Goal: Information Seeking & Learning: Learn about a topic

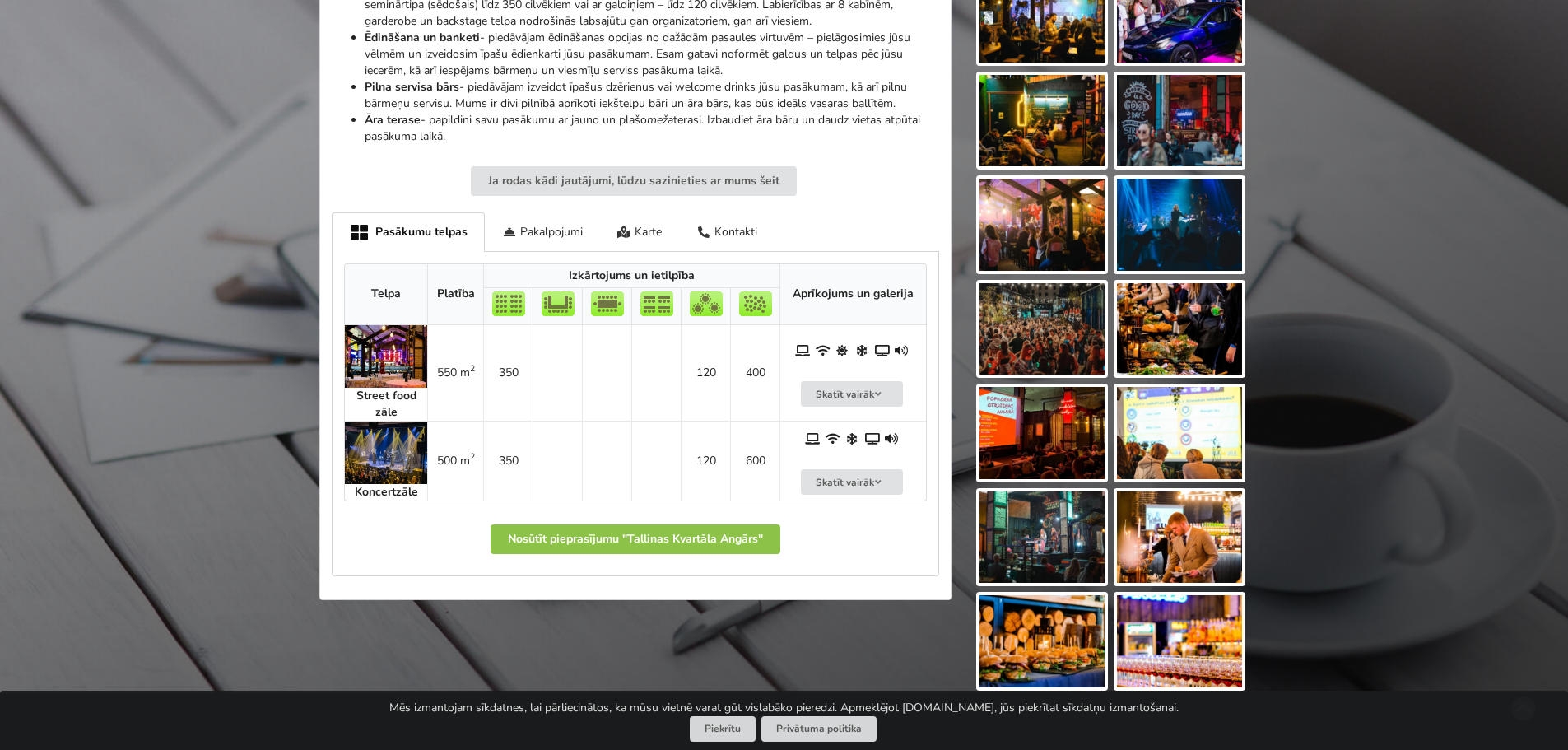
scroll to position [659, 0]
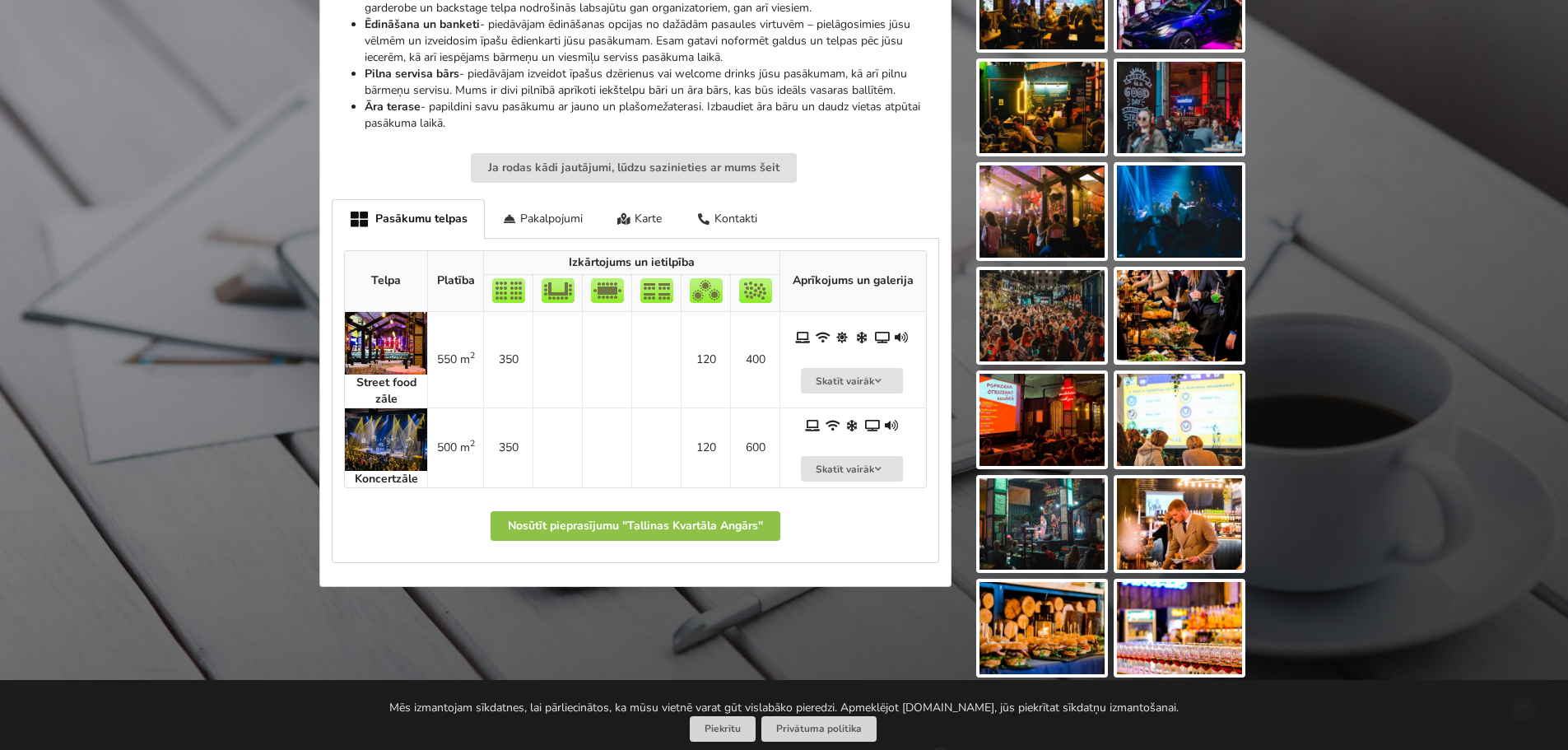
click at [394, 435] on img at bounding box center [385, 439] width 82 height 62
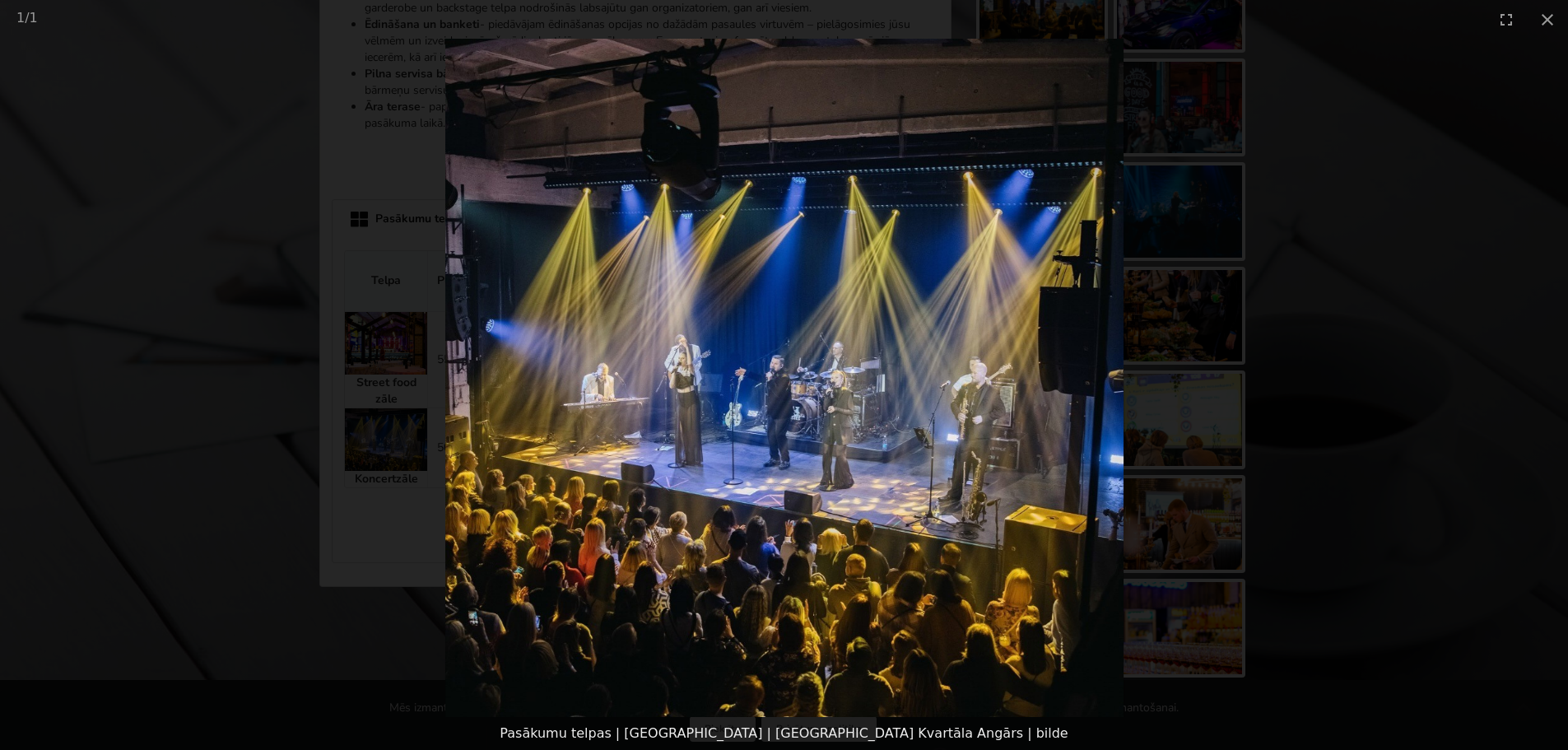
click at [1035, 506] on img at bounding box center [784, 378] width 679 height 679
click at [873, 421] on img at bounding box center [784, 378] width 679 height 679
click at [708, 375] on img at bounding box center [784, 378] width 679 height 679
click at [751, 463] on img at bounding box center [784, 378] width 679 height 679
click at [761, 452] on img at bounding box center [784, 378] width 679 height 679
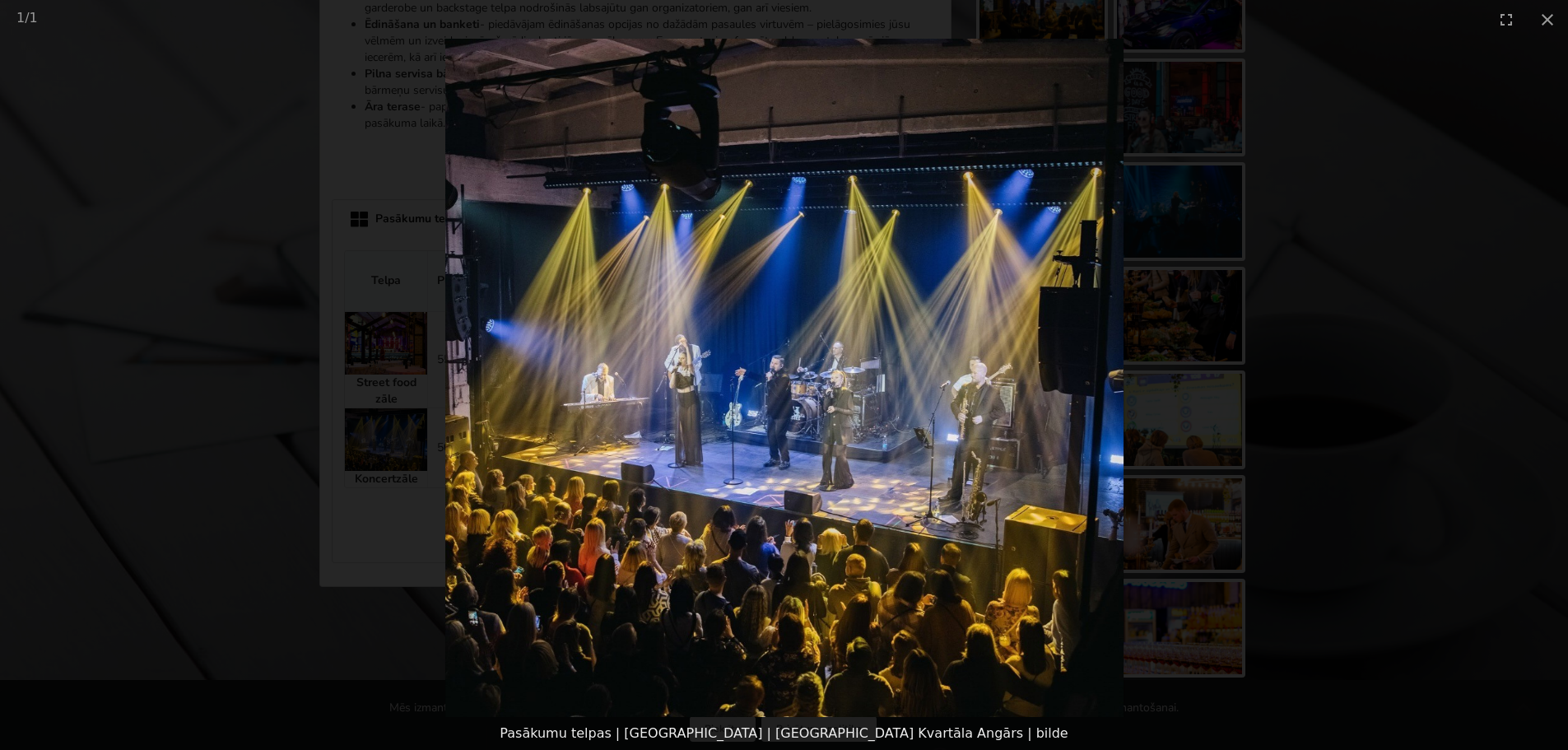
click at [764, 450] on img at bounding box center [784, 378] width 679 height 679
click at [933, 406] on img at bounding box center [784, 378] width 679 height 679
drag, startPoint x: 1343, startPoint y: 235, endPoint x: 1251, endPoint y: 169, distance: 113.2
click at [1342, 236] on picture at bounding box center [784, 378] width 1568 height 679
click at [793, 181] on img at bounding box center [784, 378] width 679 height 679
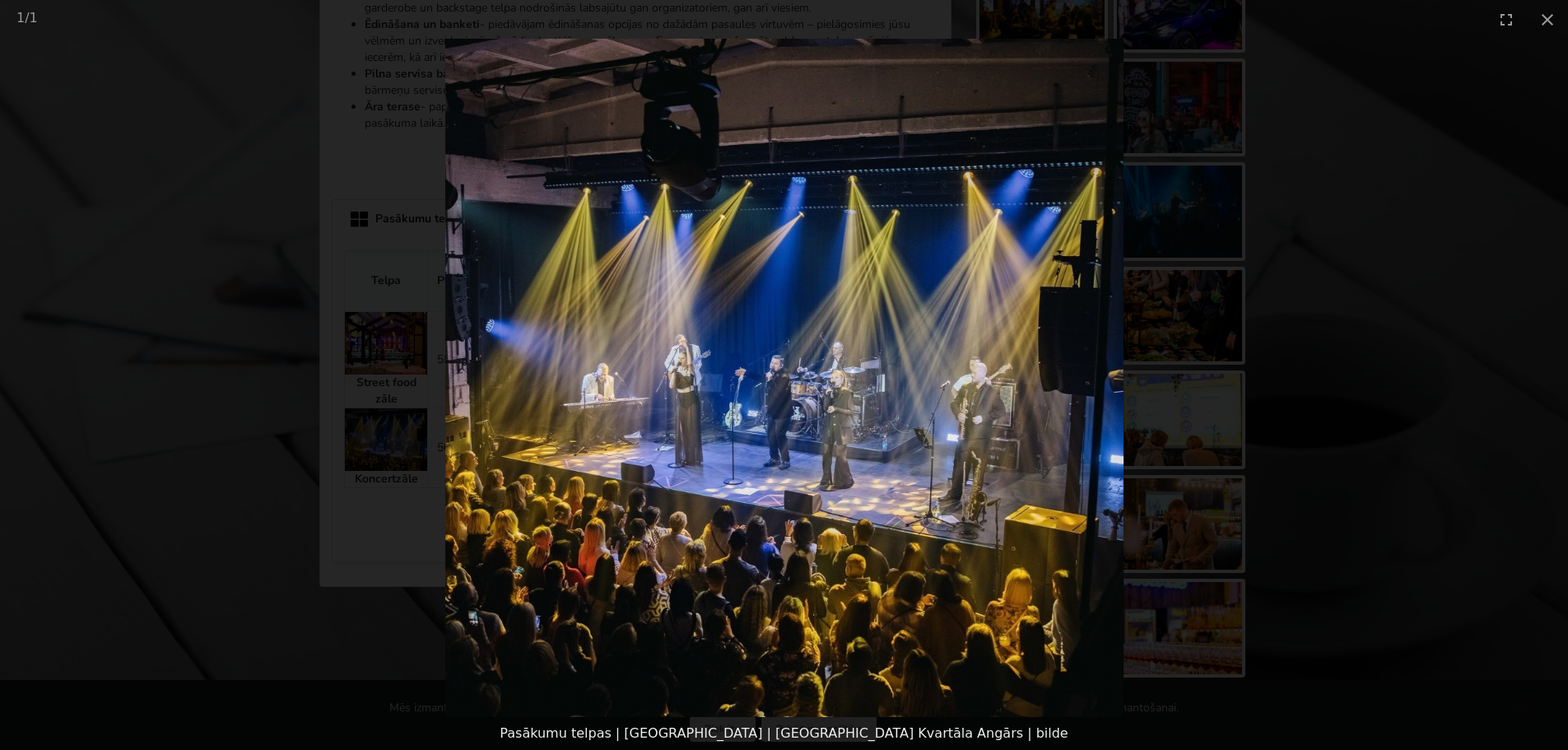
drag, startPoint x: 1330, startPoint y: 62, endPoint x: 1482, endPoint y: 43, distance: 153.2
click at [1332, 65] on picture at bounding box center [784, 378] width 1568 height 679
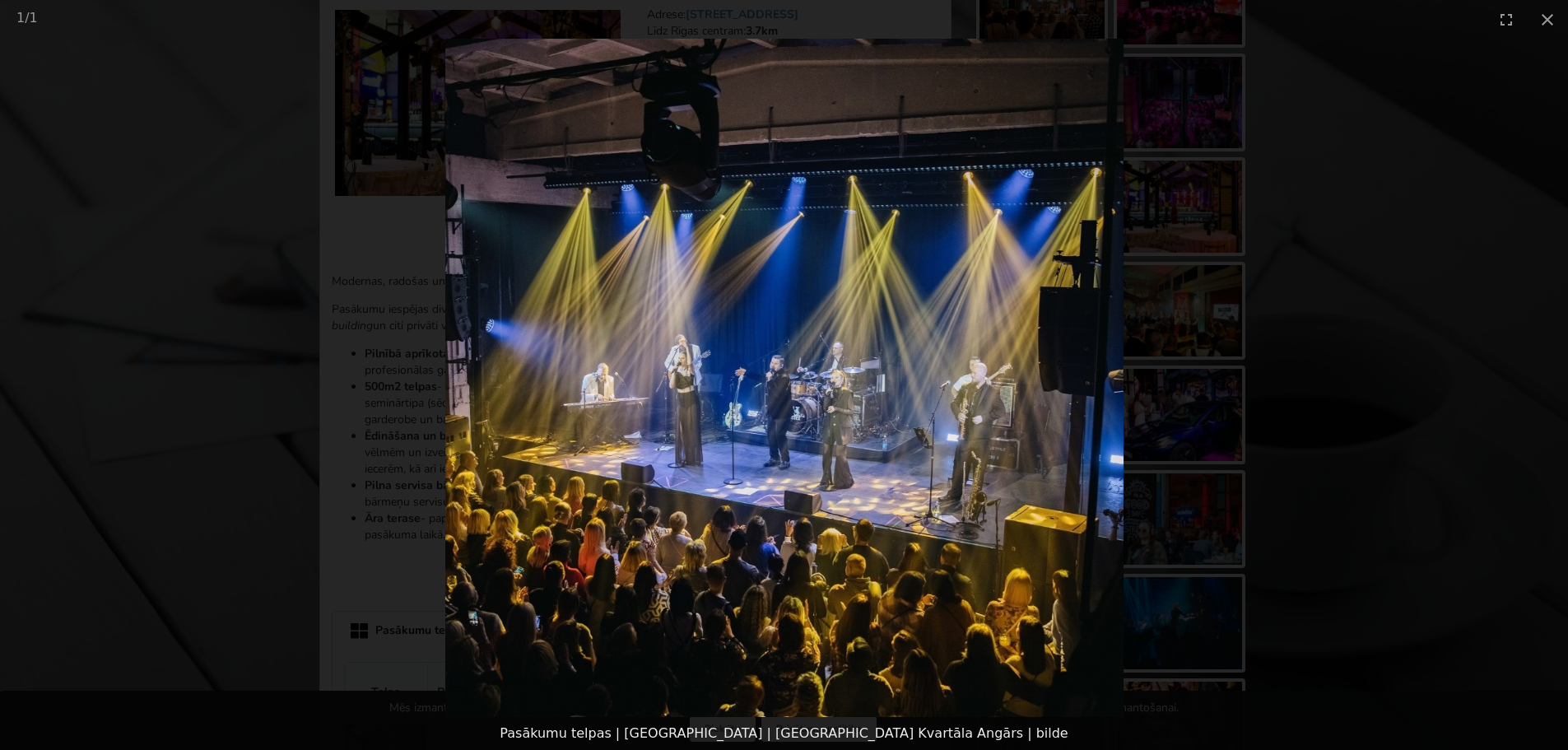
scroll to position [0, 0]
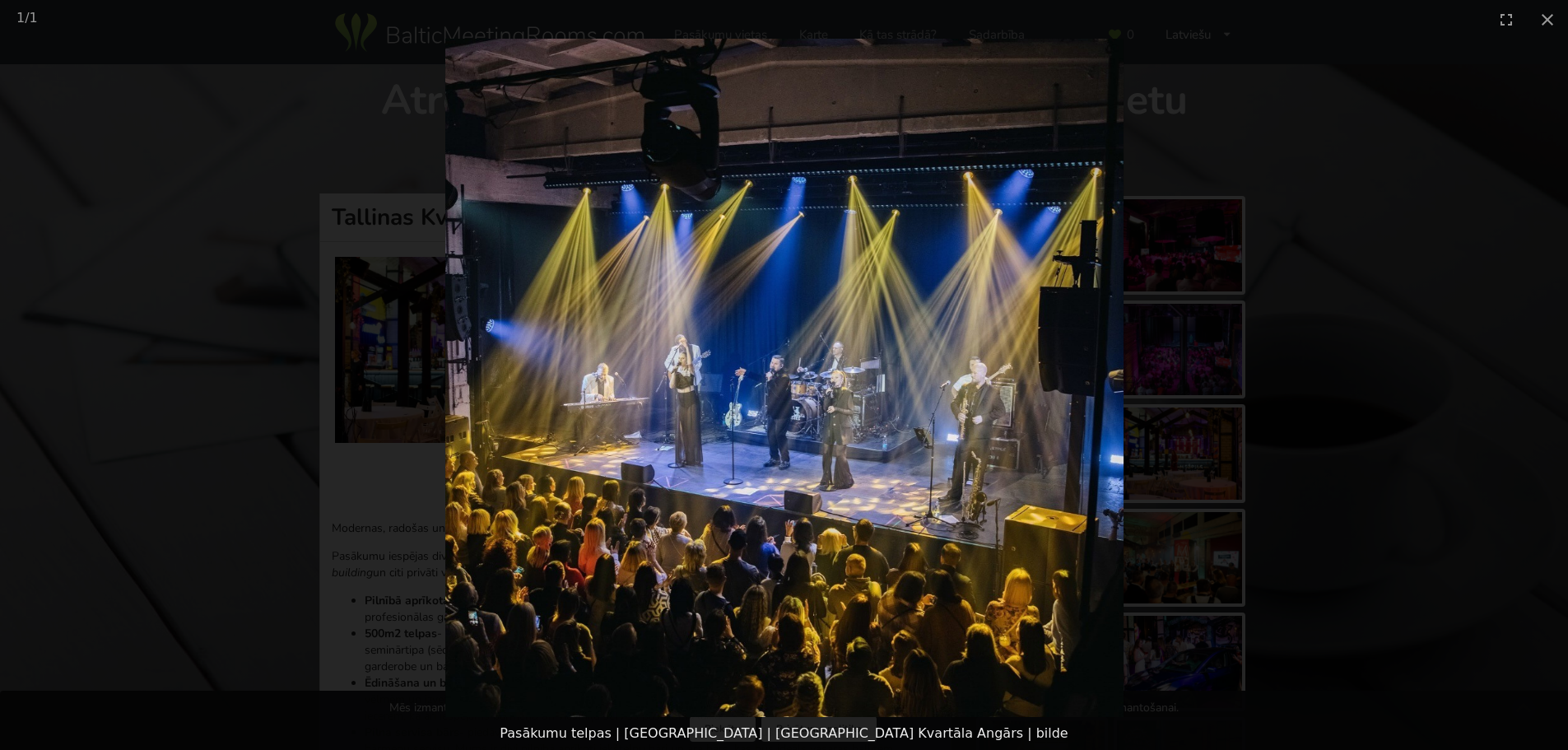
click at [969, 242] on img at bounding box center [784, 378] width 679 height 679
click at [1550, 8] on button "Close gallery" at bounding box center [1547, 19] width 41 height 39
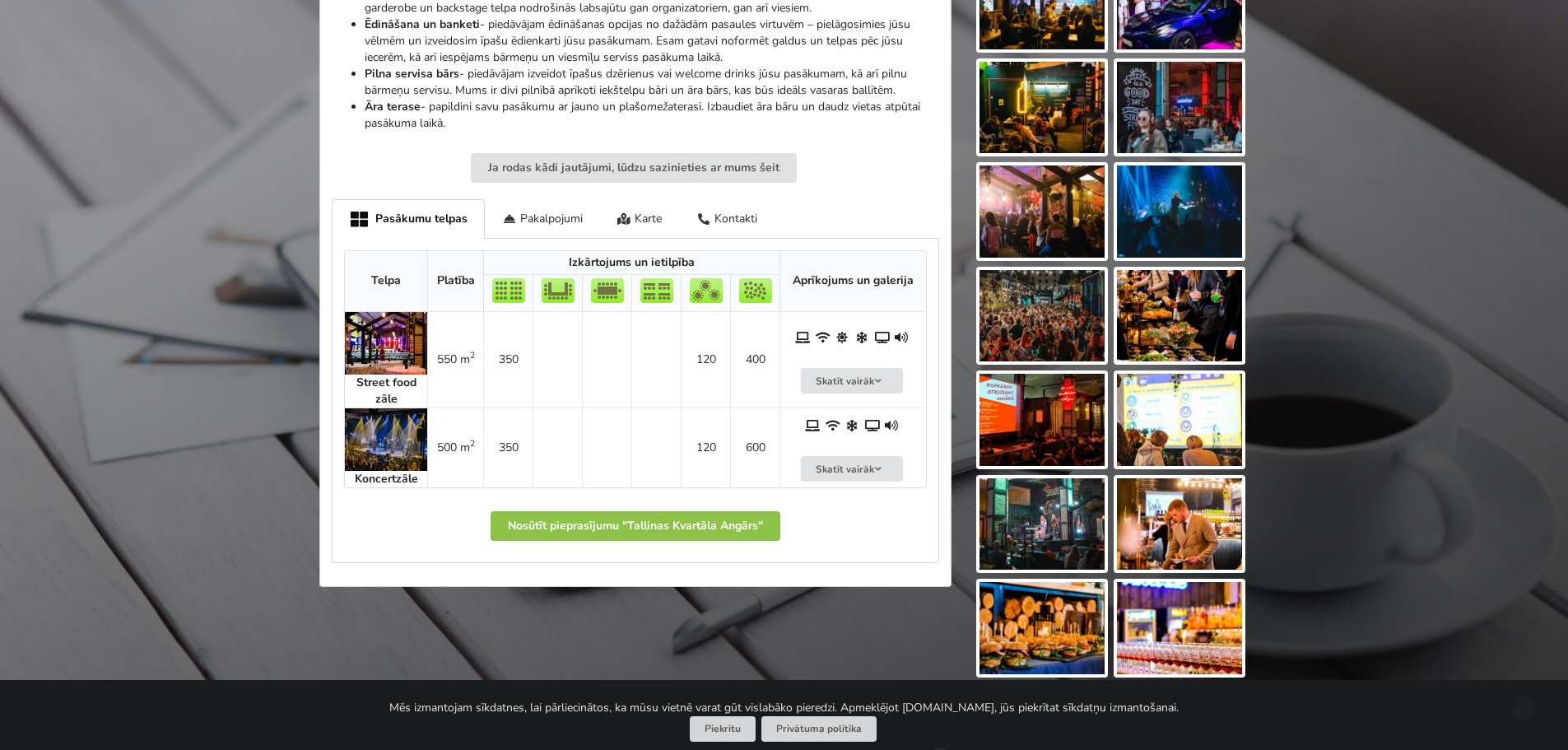
click at [401, 336] on img at bounding box center [385, 343] width 82 height 62
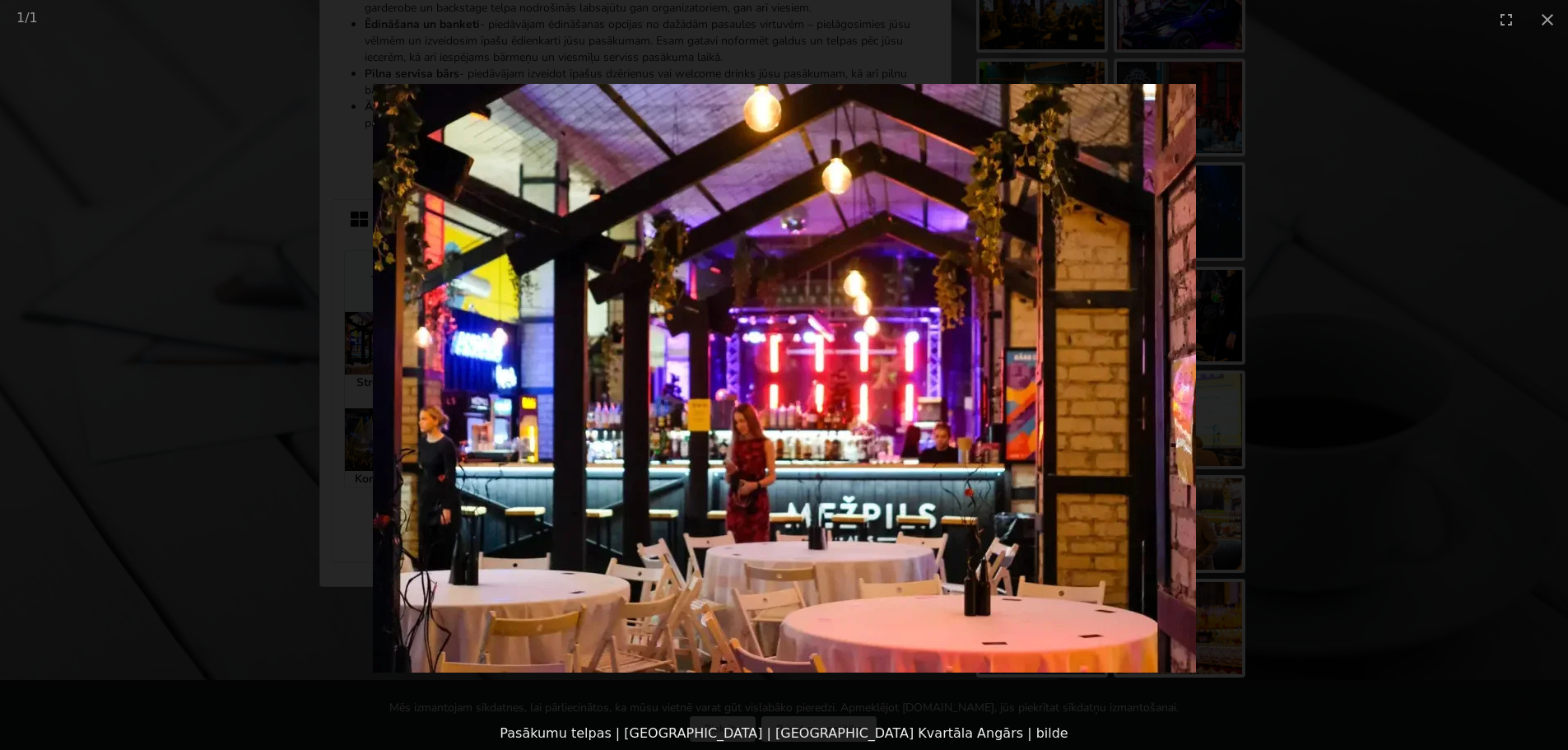
click at [1113, 456] on img at bounding box center [784, 378] width 823 height 589
click at [1117, 452] on img at bounding box center [784, 378] width 823 height 589
click at [1344, 304] on picture at bounding box center [784, 378] width 1568 height 679
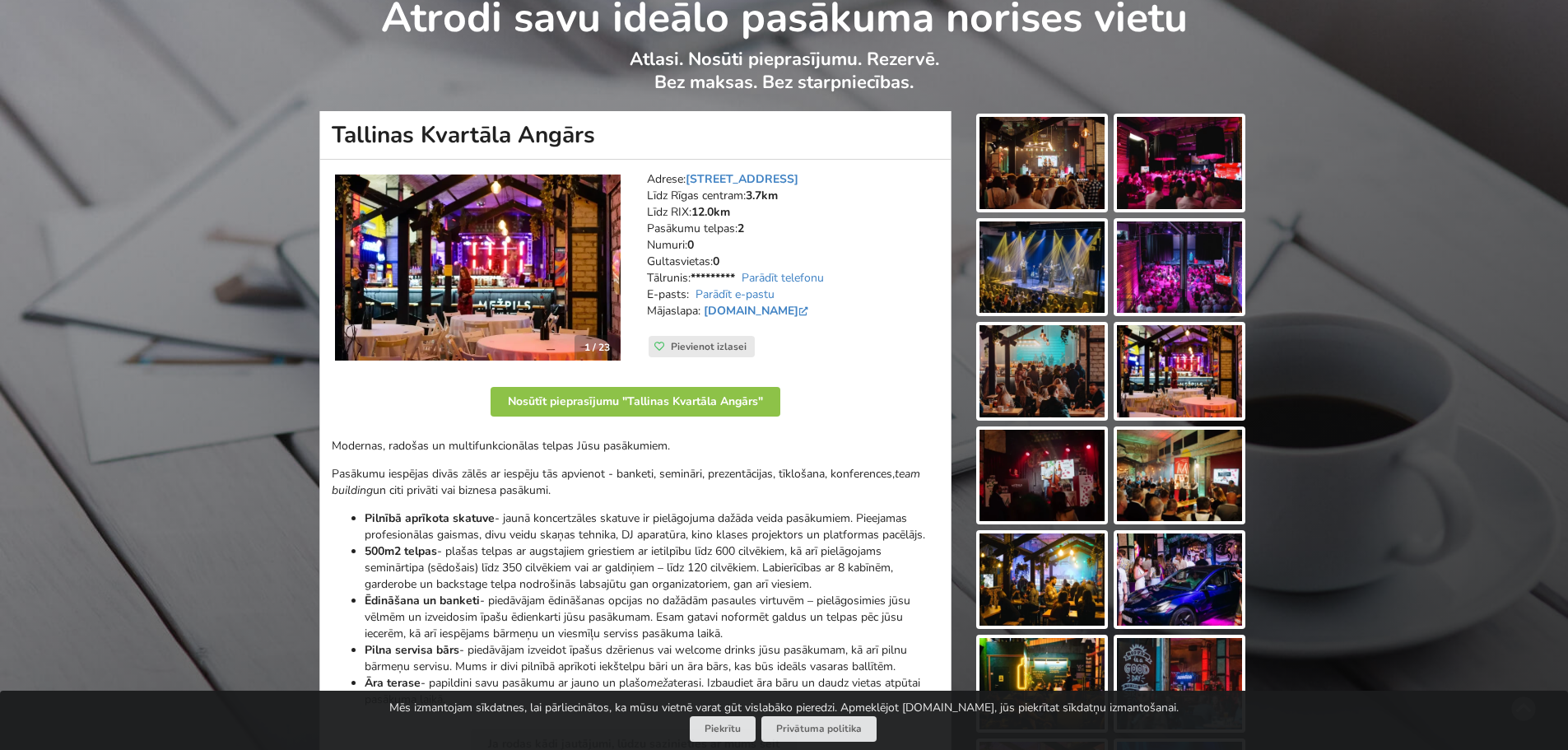
scroll to position [0, 0]
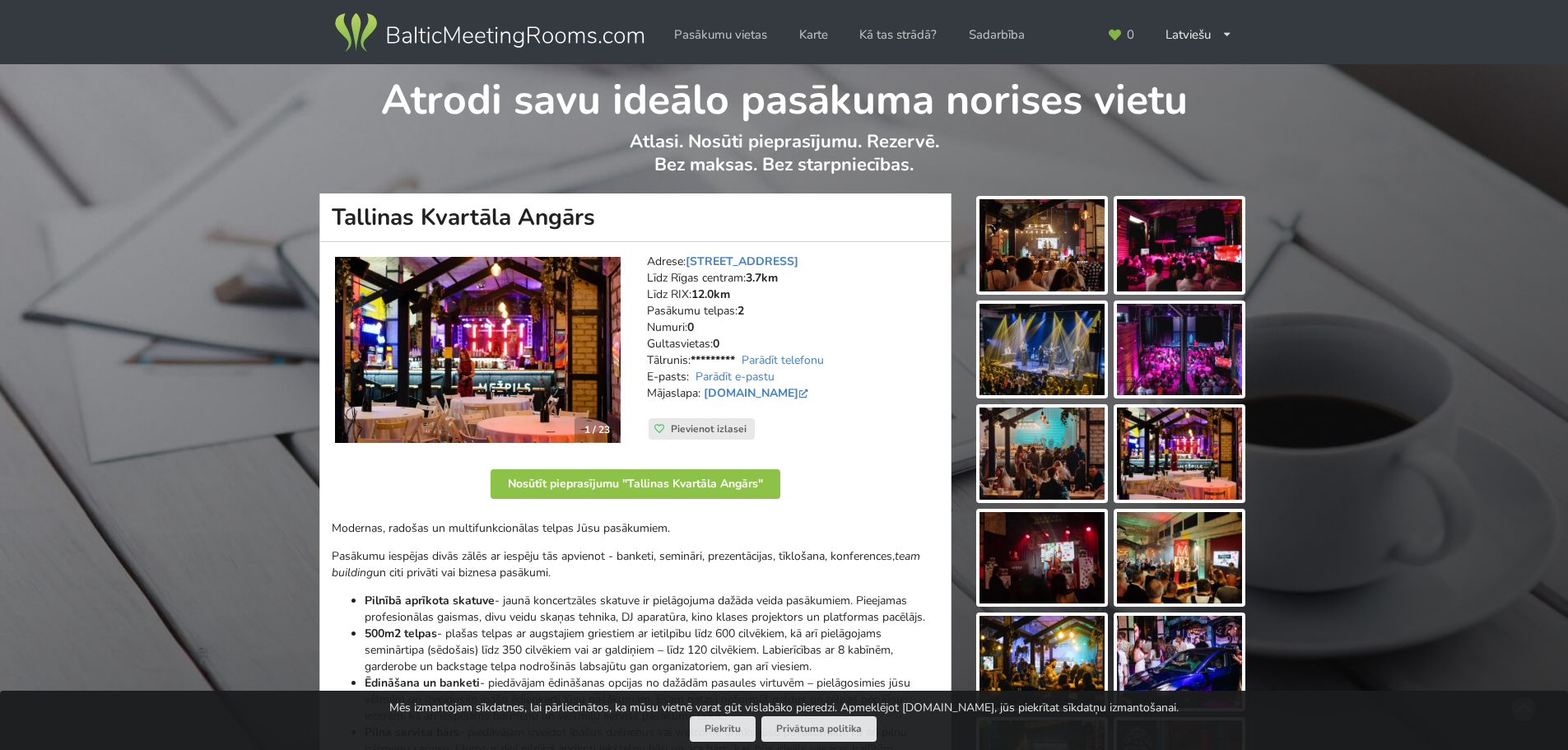
click at [1033, 241] on img at bounding box center [1042, 245] width 125 height 92
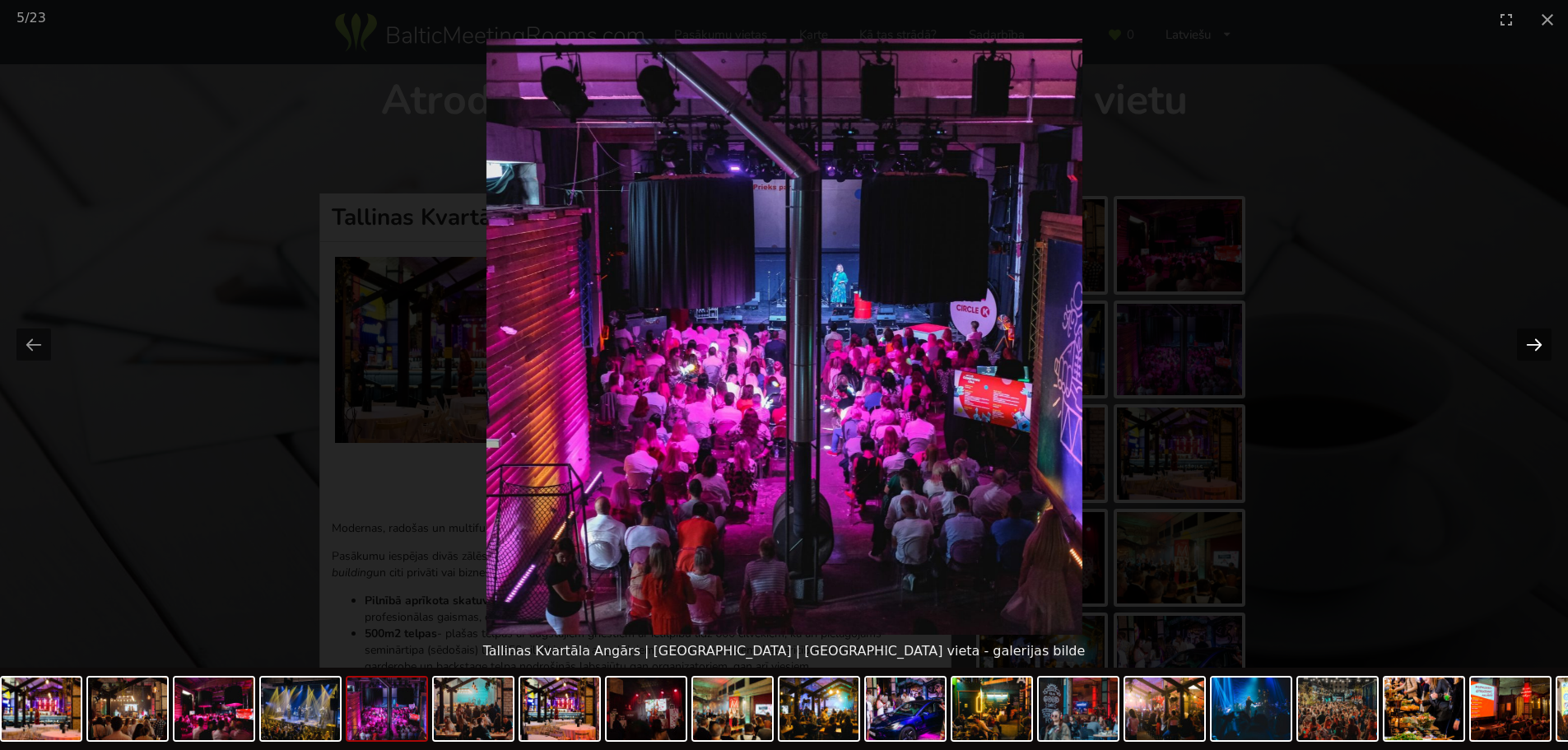
click at [1539, 339] on button "Next slide" at bounding box center [1535, 344] width 34 height 32
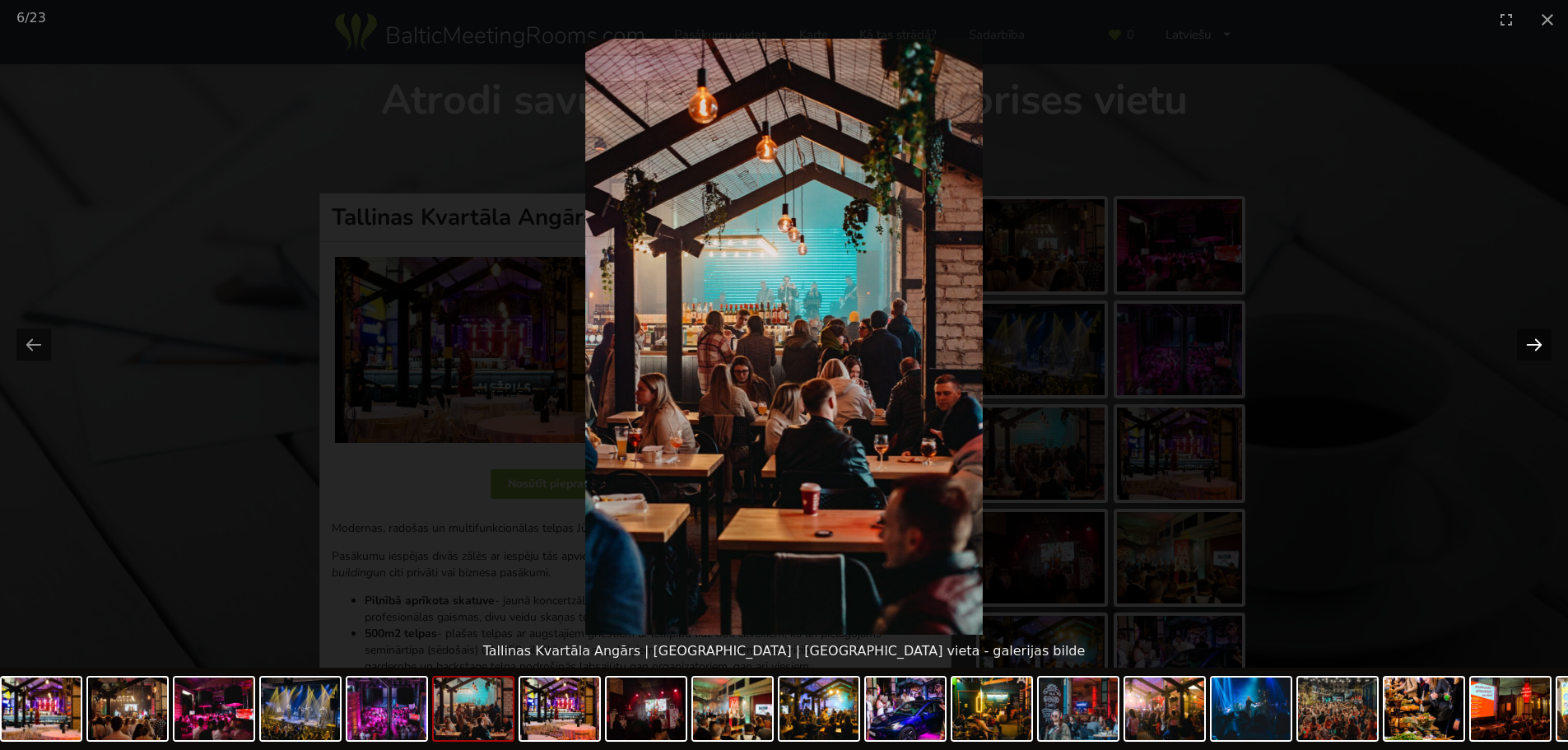
click at [1539, 339] on button "Next slide" at bounding box center [1535, 344] width 34 height 32
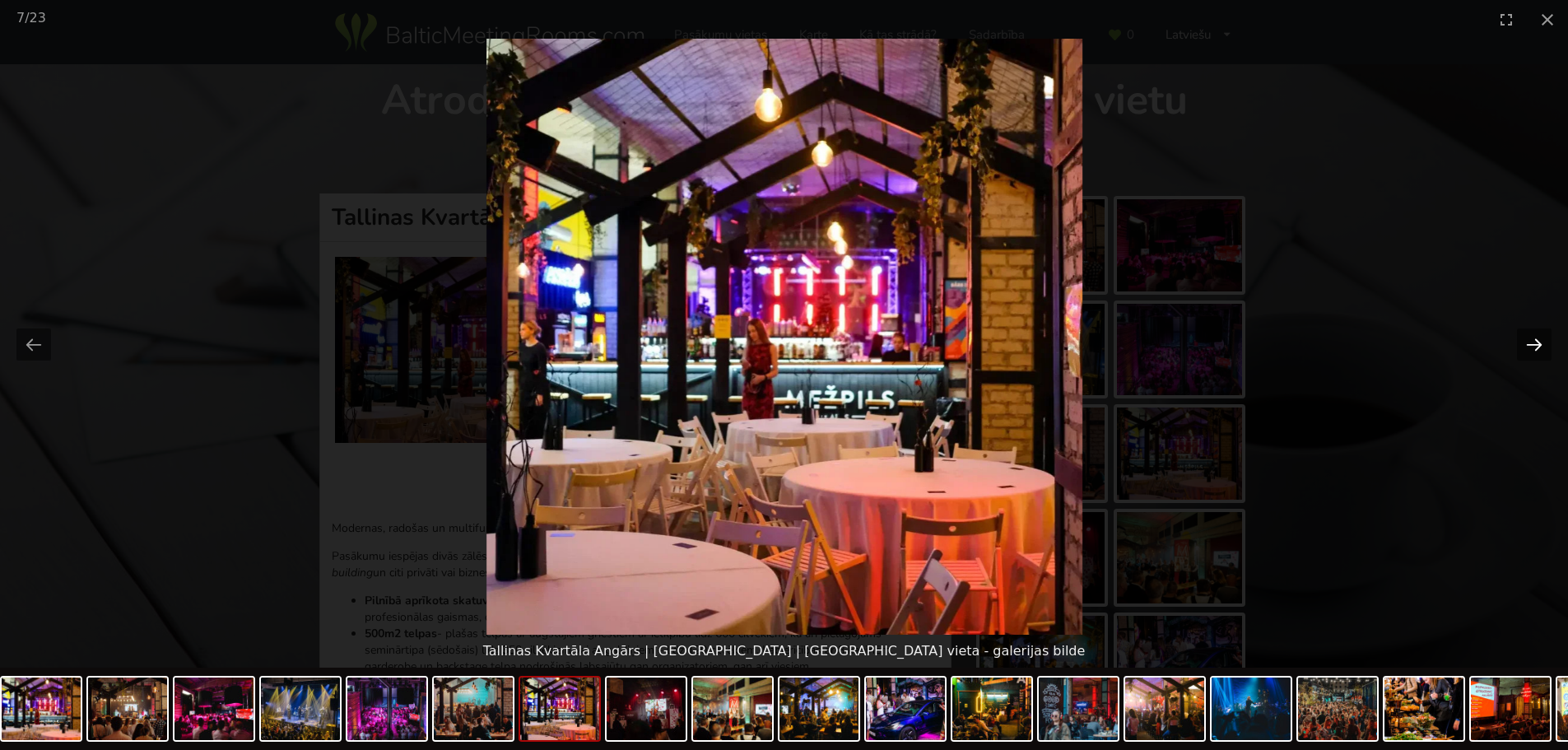
click at [1532, 337] on button "Next slide" at bounding box center [1535, 344] width 34 height 32
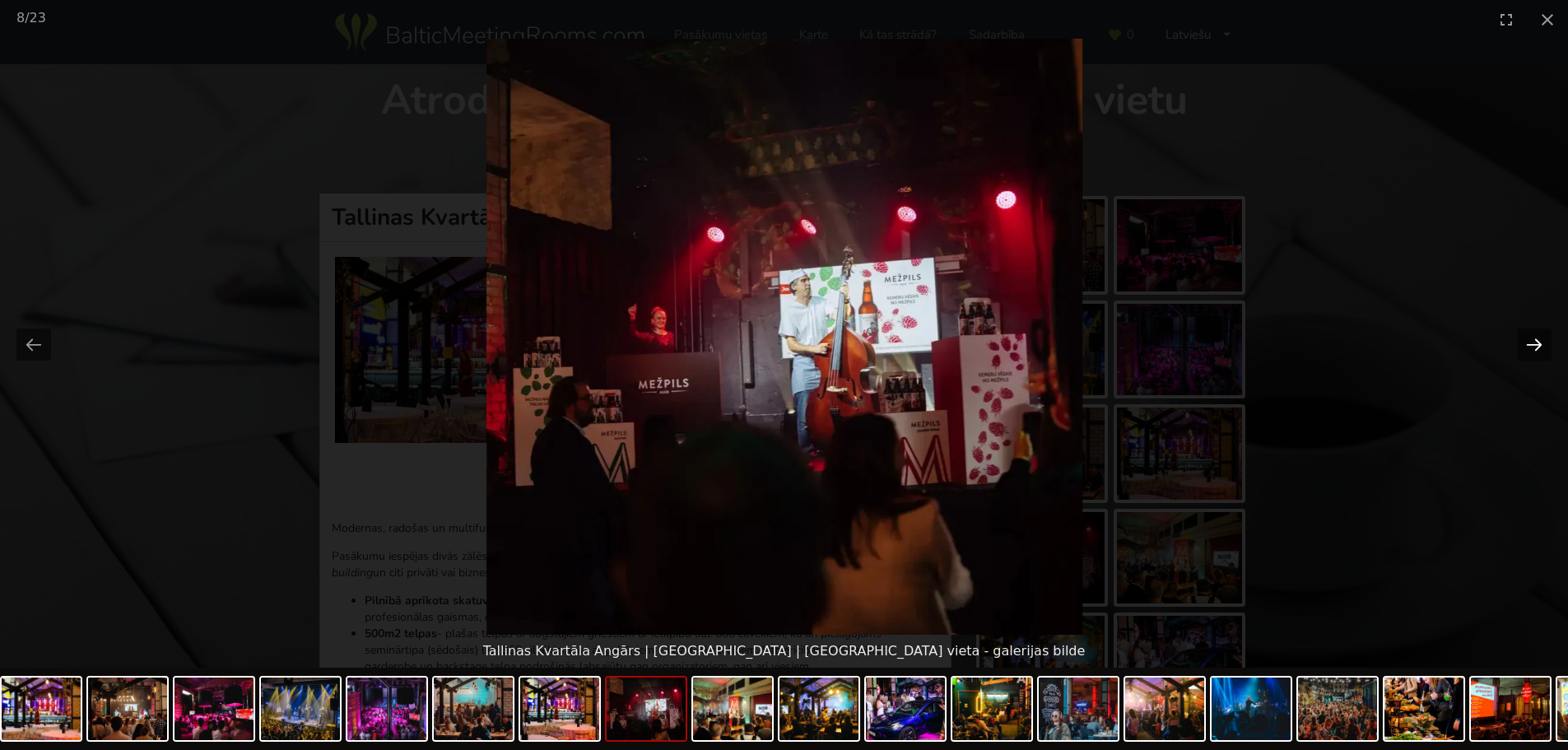
click at [1534, 337] on button "Next slide" at bounding box center [1535, 344] width 34 height 32
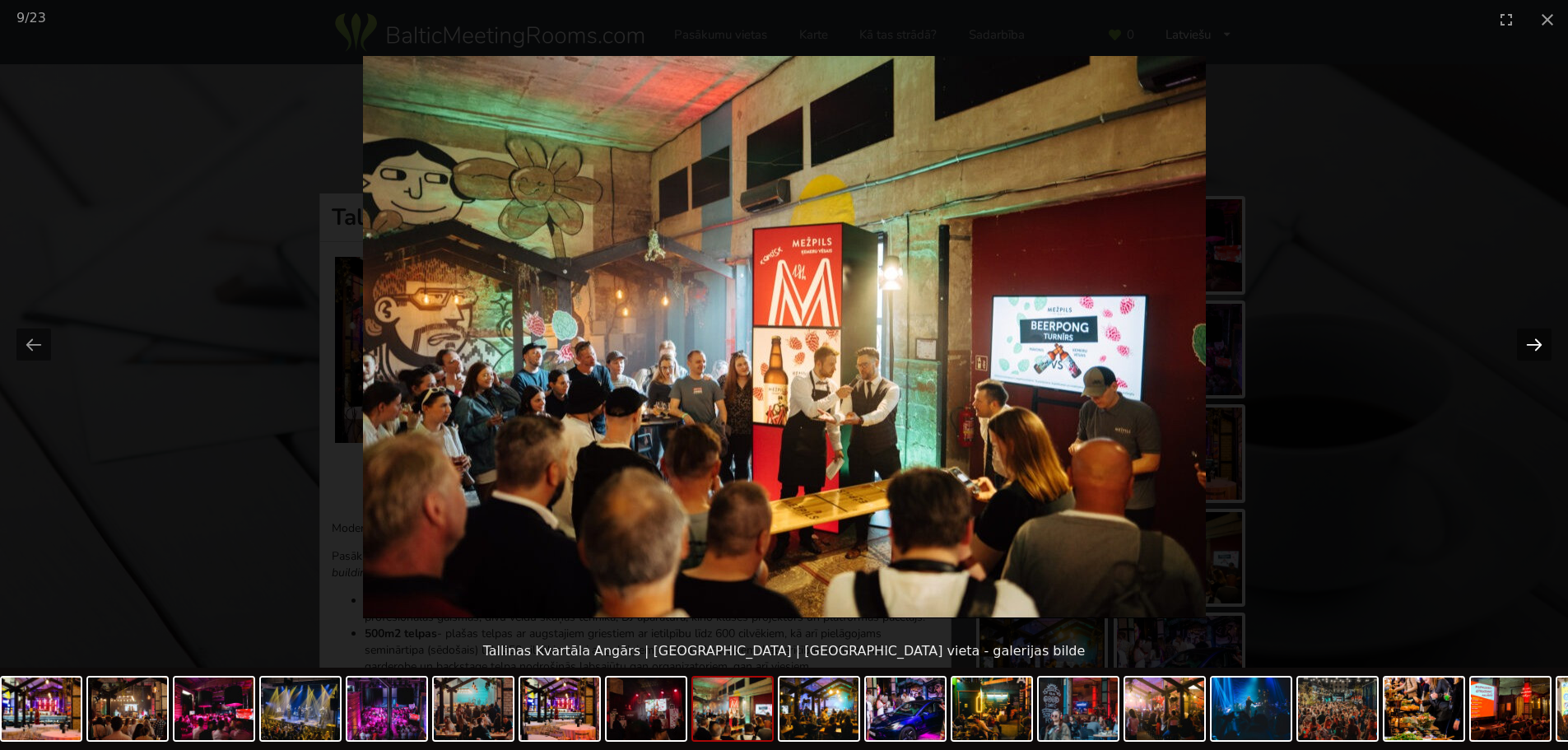
click at [1534, 337] on button "Next slide" at bounding box center [1535, 344] width 34 height 32
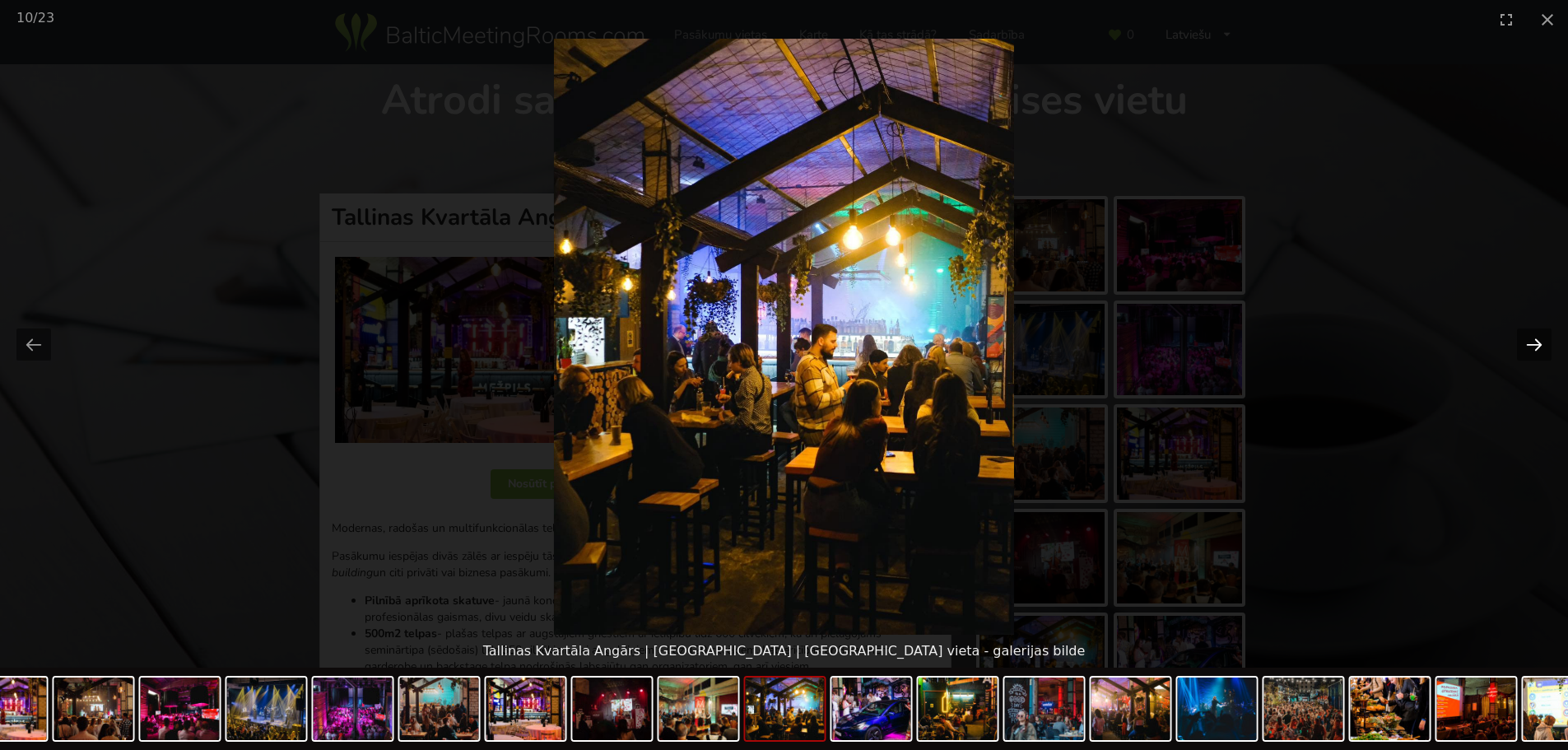
click at [1534, 337] on button "Next slide" at bounding box center [1535, 344] width 34 height 32
